Goal: Find specific page/section: Find specific page/section

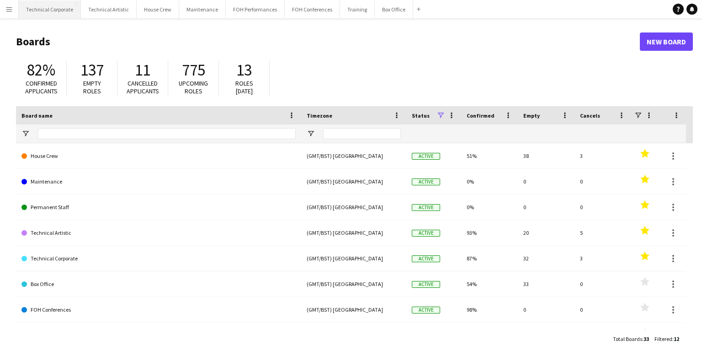
click at [27, 9] on button "Technical Corporate Close" at bounding box center [50, 9] width 62 height 18
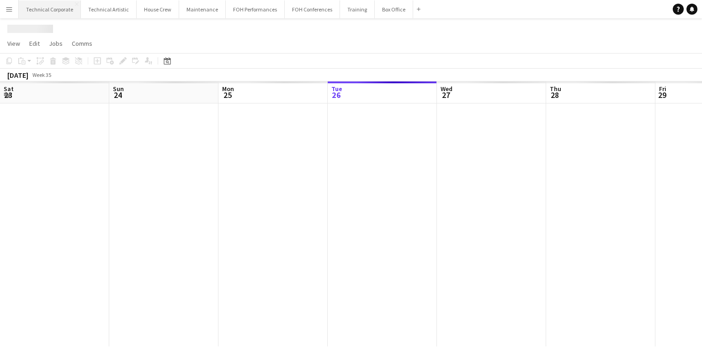
scroll to position [0, 219]
